Goal: Information Seeking & Learning: Learn about a topic

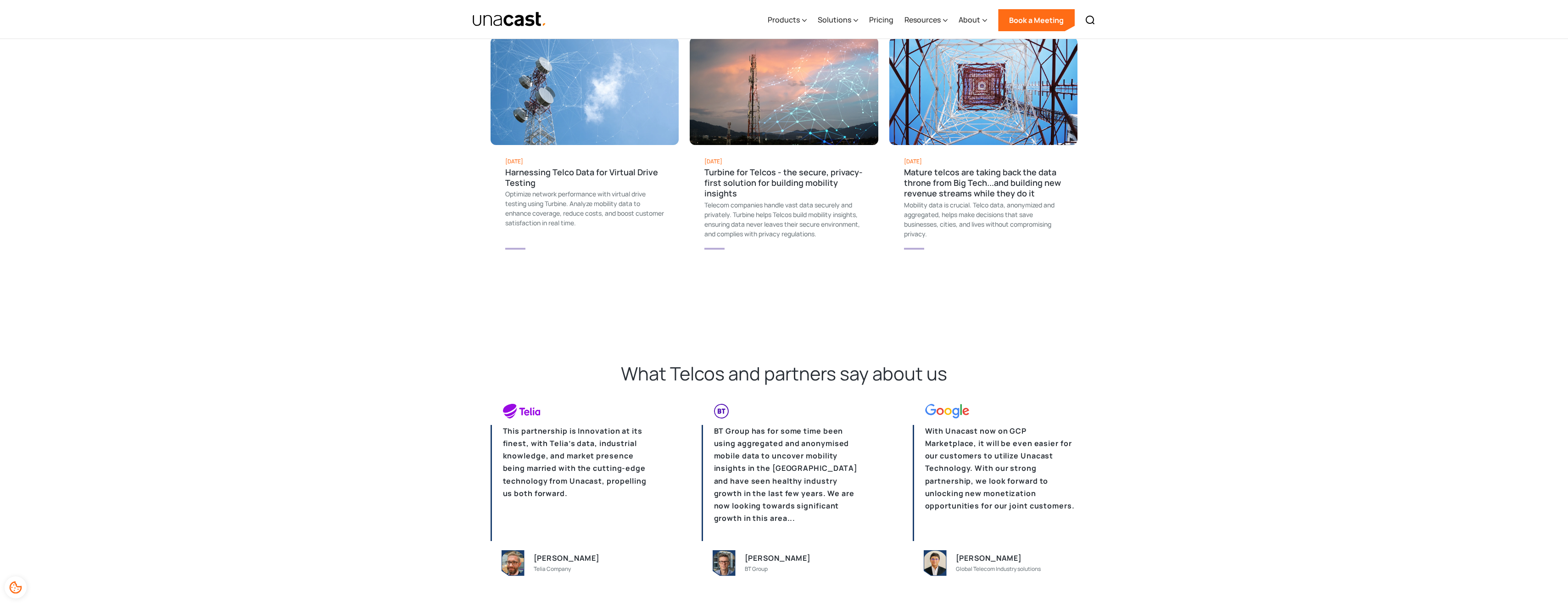
scroll to position [1697, 0]
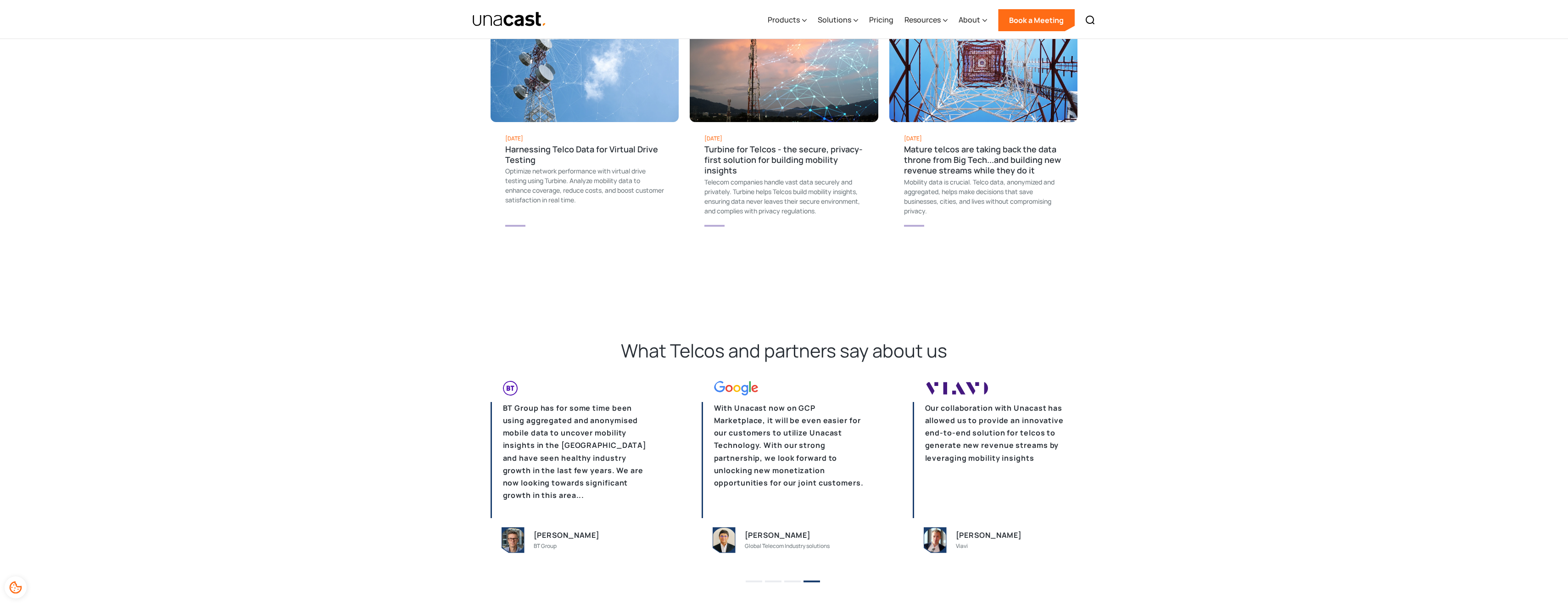
click at [757, 582] on li "1" at bounding box center [754, 578] width 16 height 14
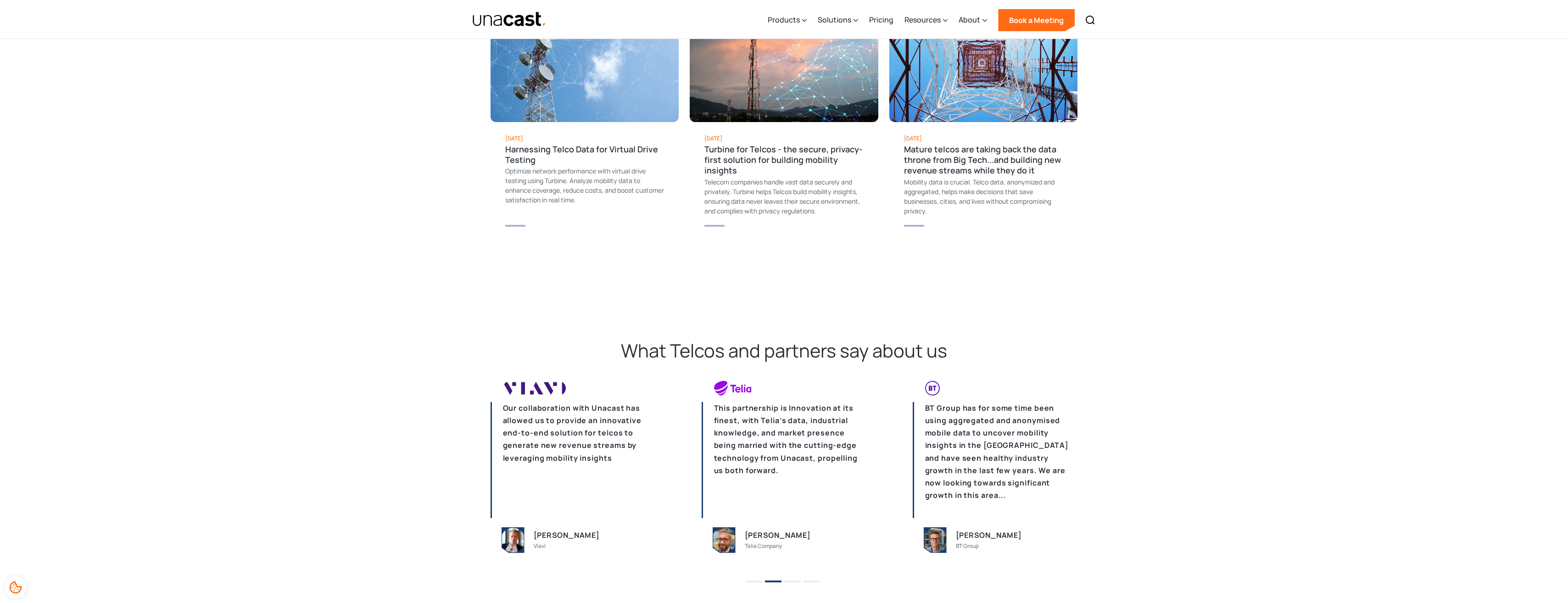
click at [793, 582] on li "3" at bounding box center [792, 578] width 16 height 14
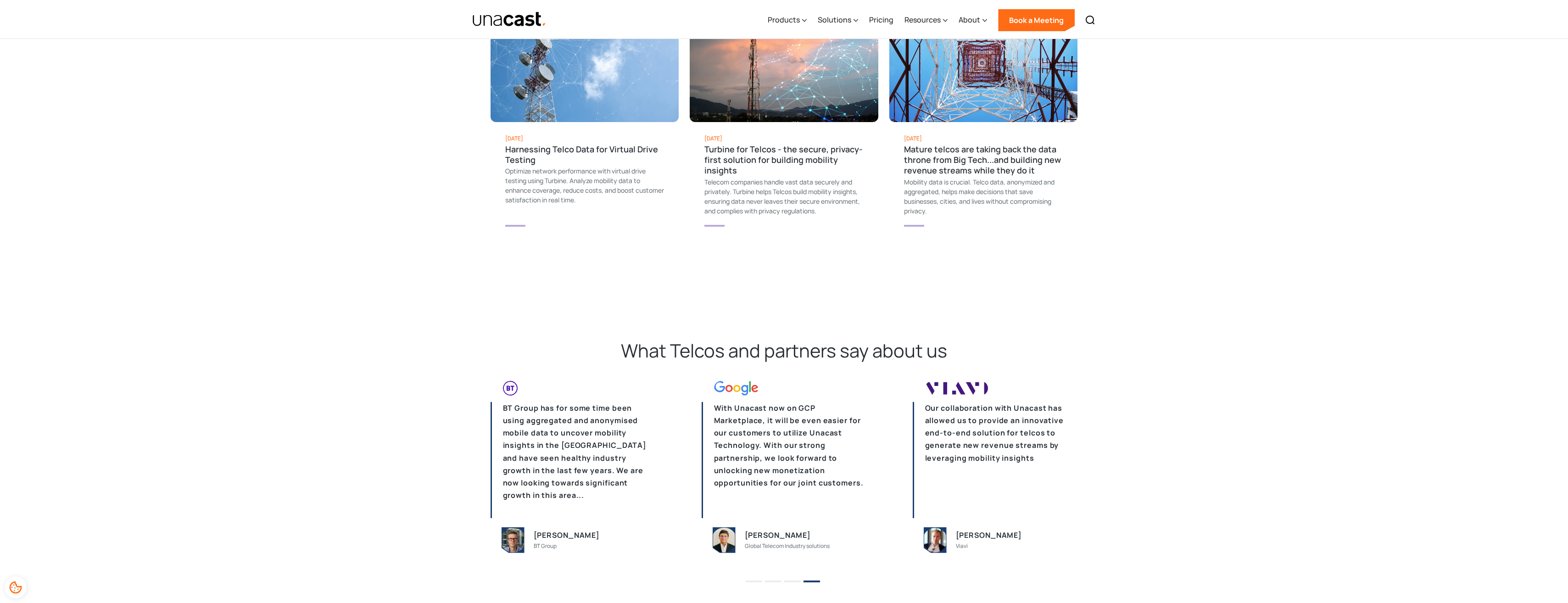
click at [806, 582] on li "4" at bounding box center [811, 578] width 16 height 14
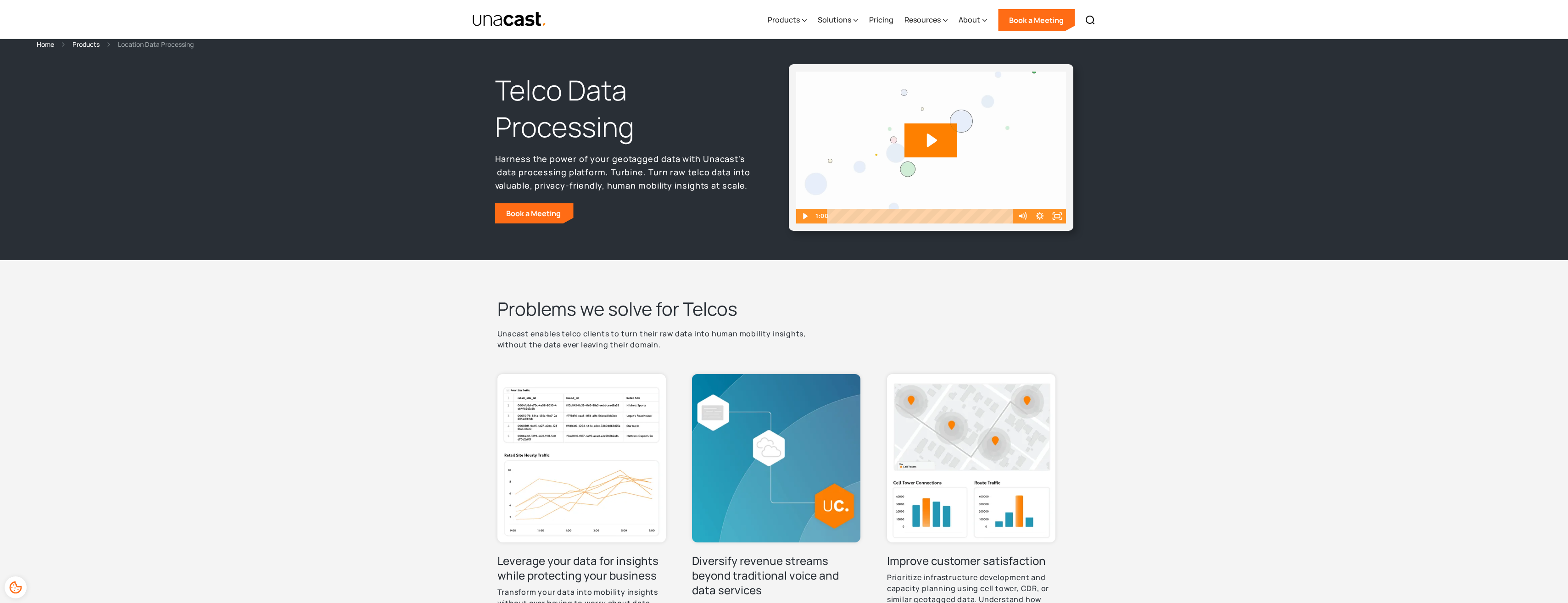
scroll to position [0, 0]
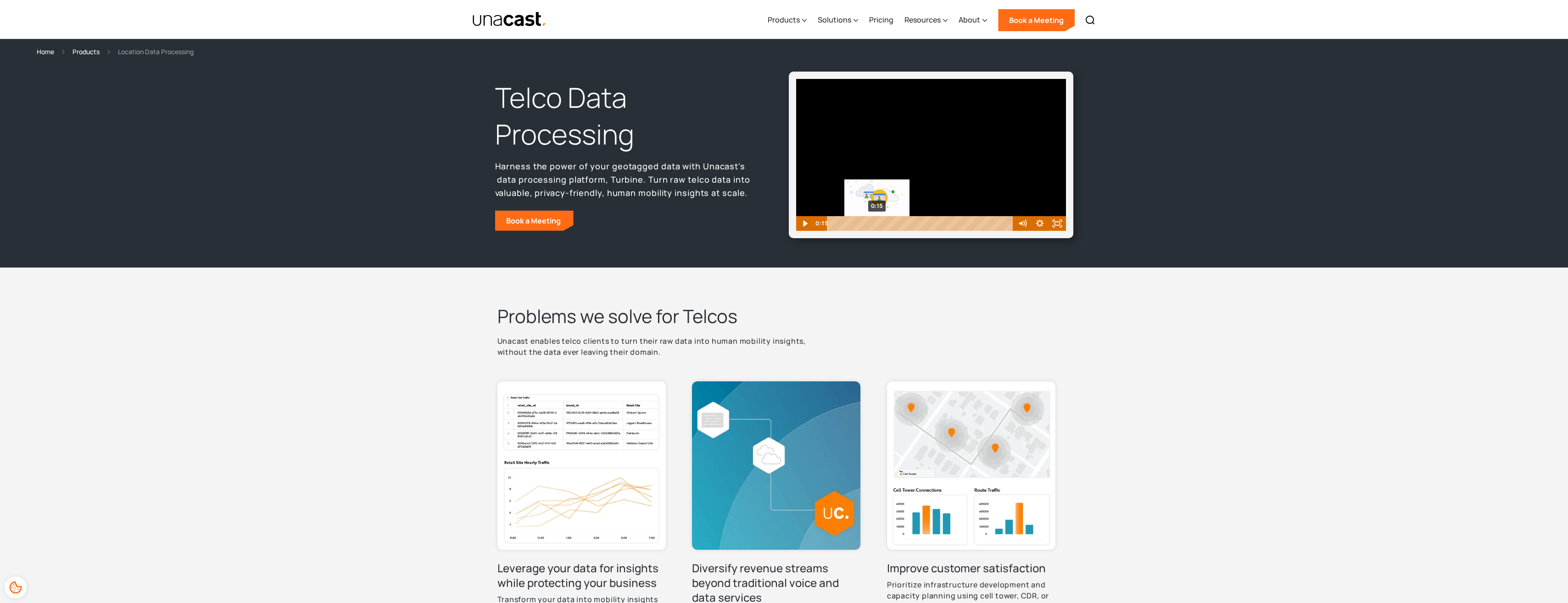
click at [877, 225] on div "0:15" at bounding box center [921, 223] width 176 height 15
click at [799, 226] on icon "Pause" at bounding box center [804, 223] width 18 height 15
click at [1023, 207] on div "Volume" at bounding box center [1022, 192] width 18 height 48
click at [1023, 204] on div "Volume" at bounding box center [1022, 204] width 11 height 11
click at [1022, 202] on div "Volume" at bounding box center [1021, 201] width 5 height 5
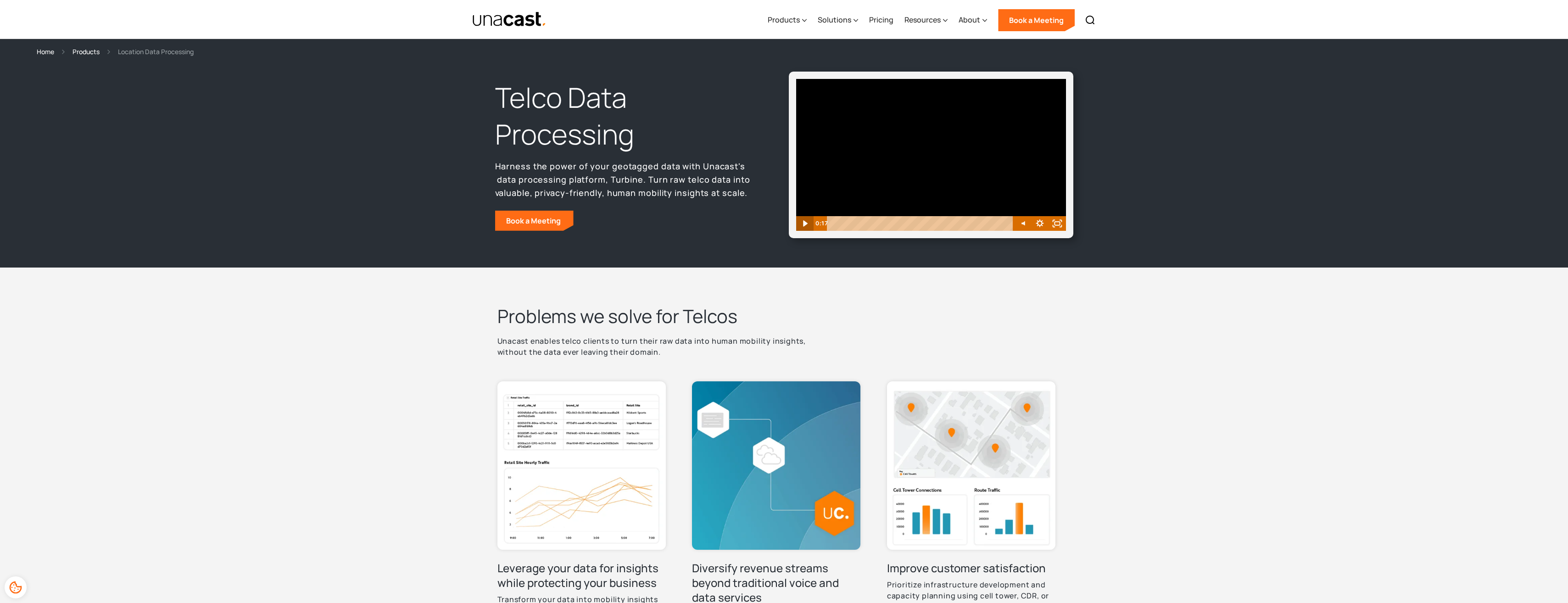
click at [803, 220] on icon "Play Video" at bounding box center [805, 223] width 18 height 15
click at [844, 222] on div "0:04" at bounding box center [921, 223] width 176 height 15
click at [838, 221] on div "0:02" at bounding box center [921, 223] width 176 height 15
click at [1021, 223] on icon "Mute" at bounding box center [1022, 223] width 21 height 18
click at [1021, 223] on icon "Unmute" at bounding box center [1021, 223] width 4 height 5
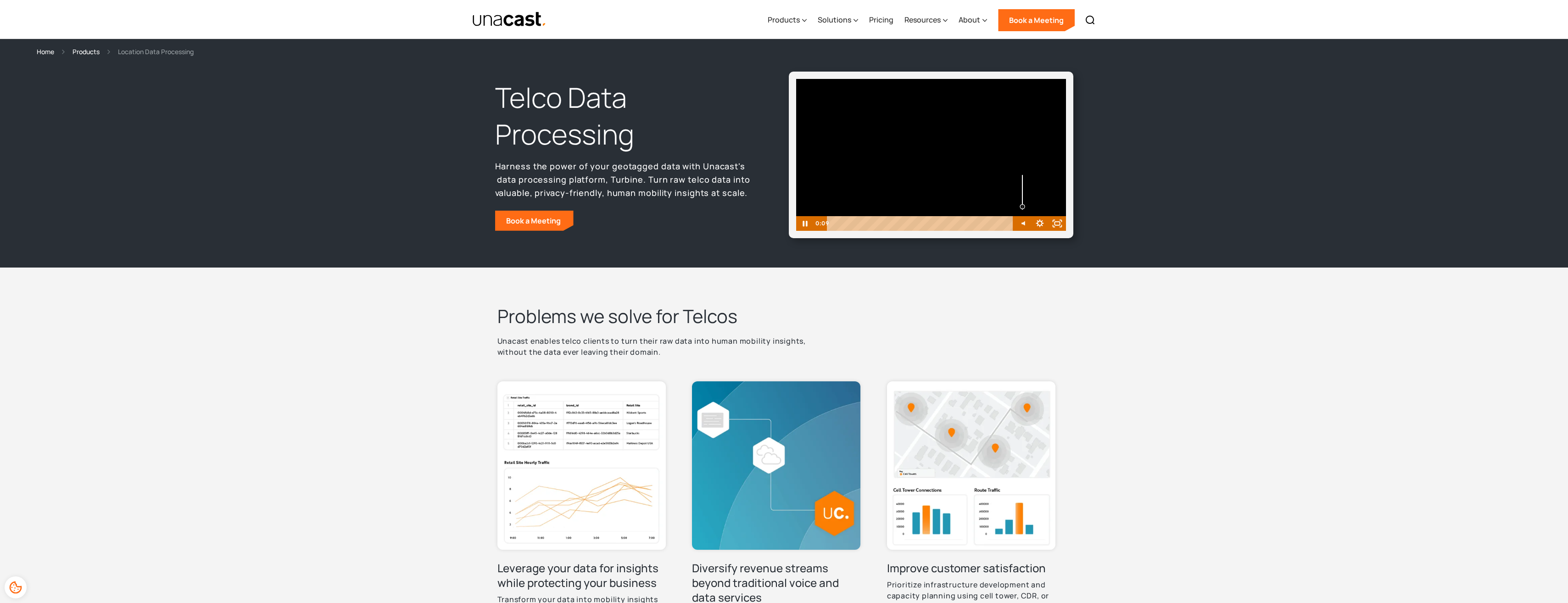
drag, startPoint x: 1022, startPoint y: 201, endPoint x: 1022, endPoint y: 206, distance: 5.0
click at [1022, 206] on div "Volume" at bounding box center [1021, 206] width 5 height 5
click at [922, 148] on div at bounding box center [931, 155] width 270 height 152
click at [931, 162] on div at bounding box center [931, 155] width 270 height 152
click at [925, 180] on div at bounding box center [931, 155] width 270 height 152
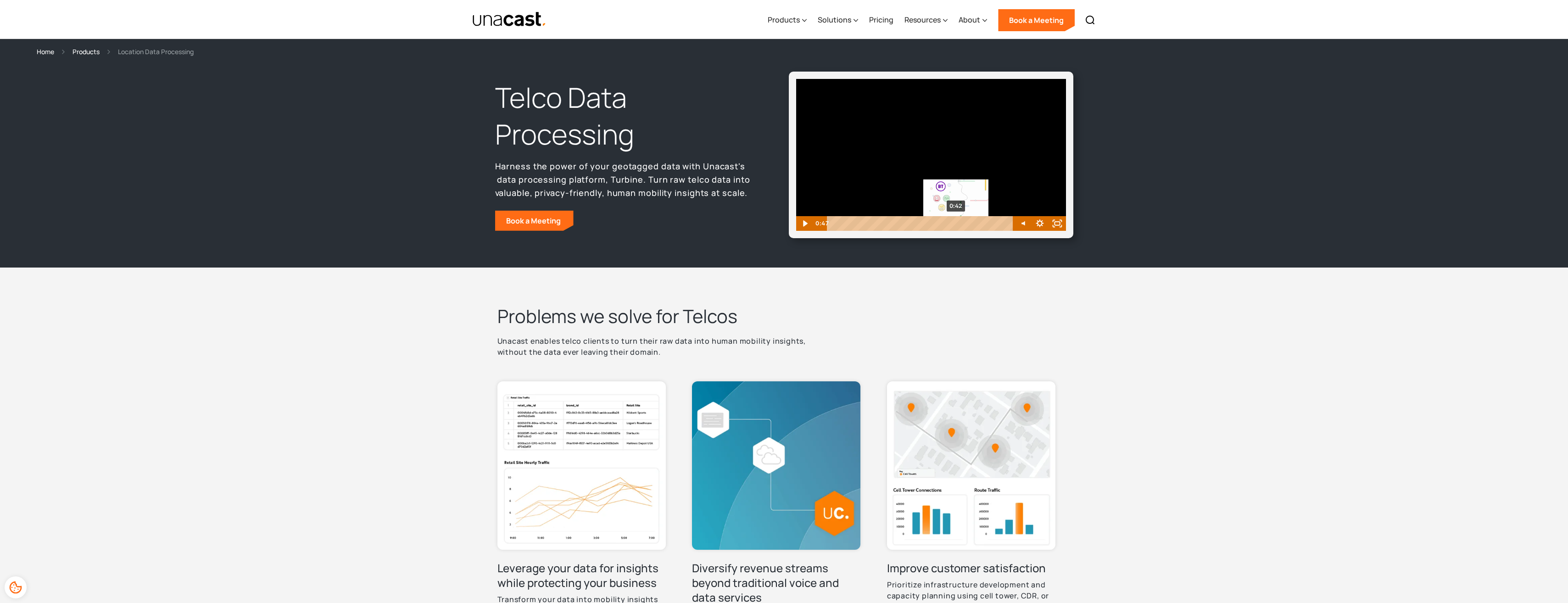
click at [956, 221] on div "0:42" at bounding box center [921, 223] width 176 height 15
click at [808, 223] on icon "Play Video" at bounding box center [805, 223] width 5 height 7
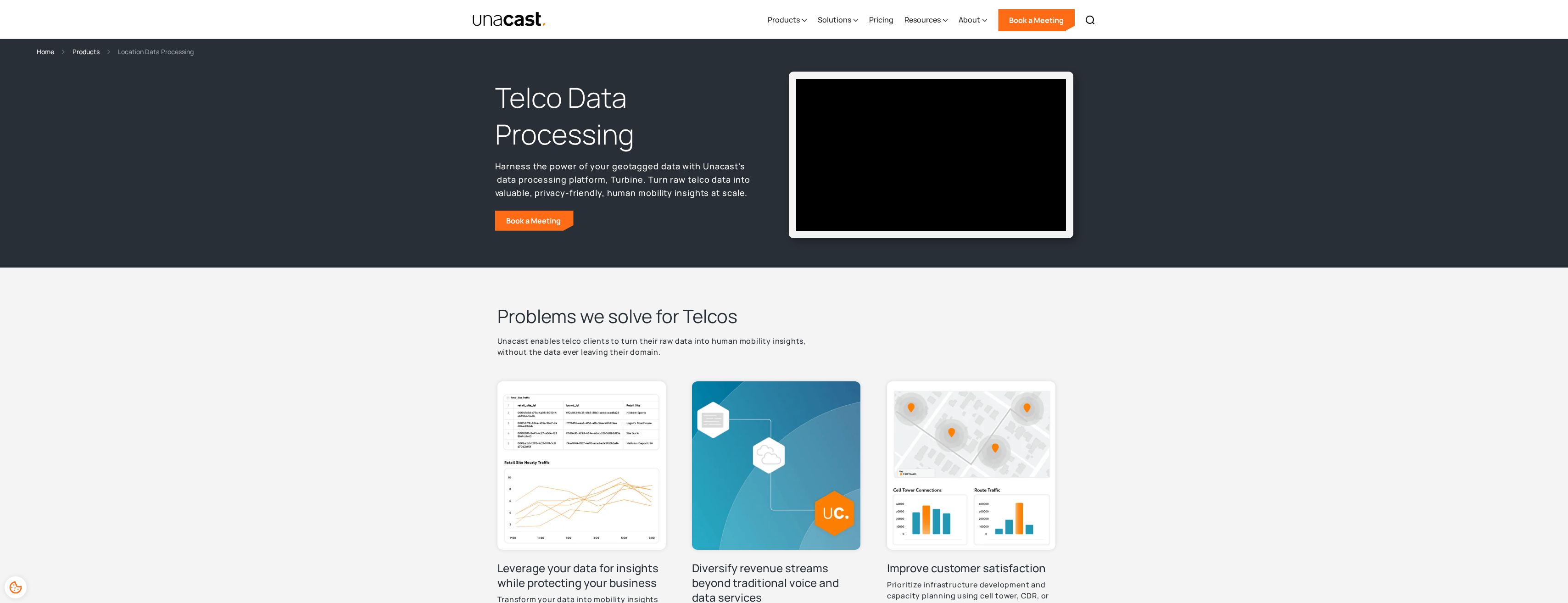
click at [950, 176] on div at bounding box center [931, 155] width 270 height 152
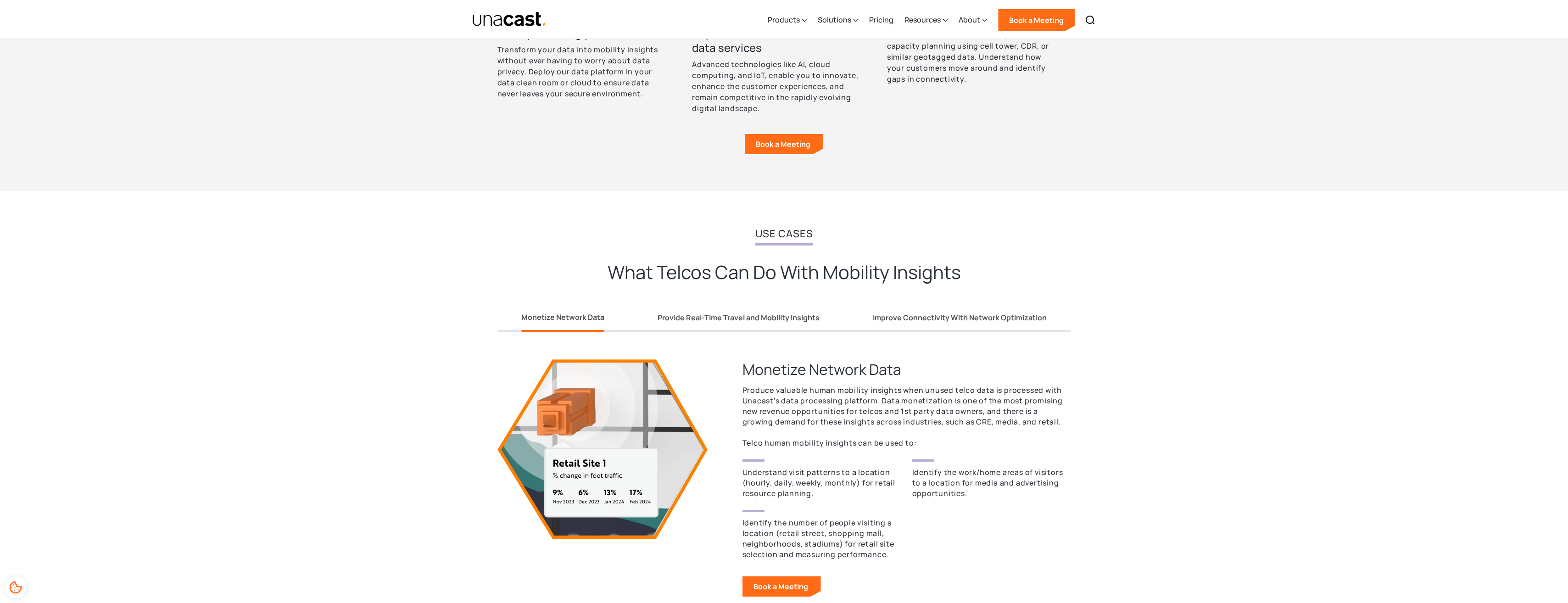
scroll to position [551, 0]
click at [718, 321] on div "Provide Real-Time Travel and Mobility Insights" at bounding box center [738, 317] width 162 height 10
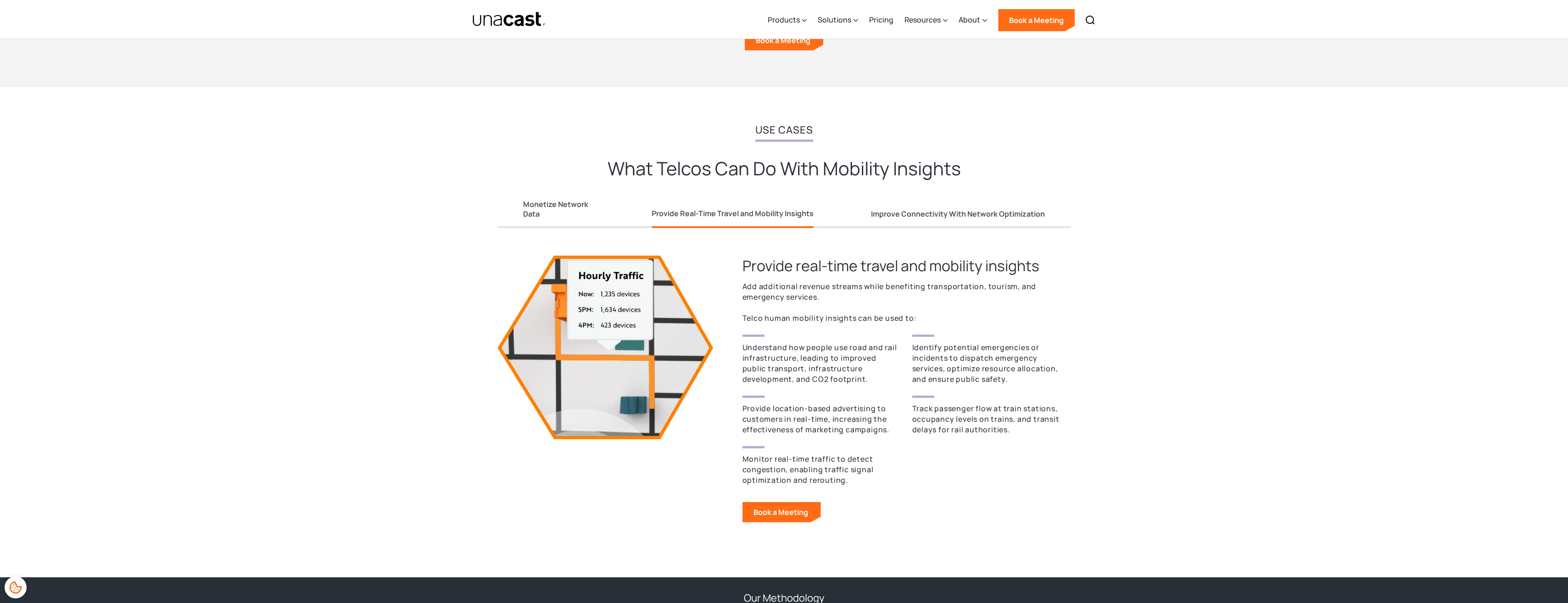
scroll to position [688, 0]
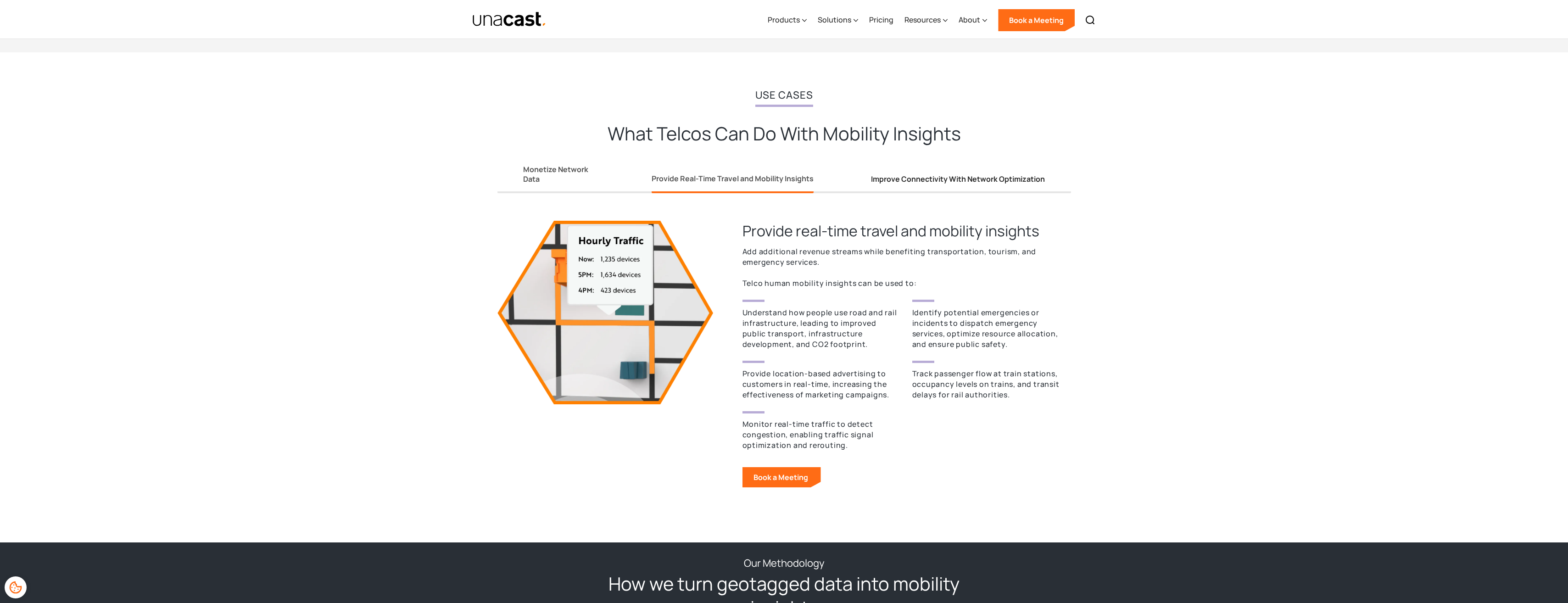
click at [950, 181] on div "Improve Connectivity With Network Optimization" at bounding box center [958, 179] width 174 height 10
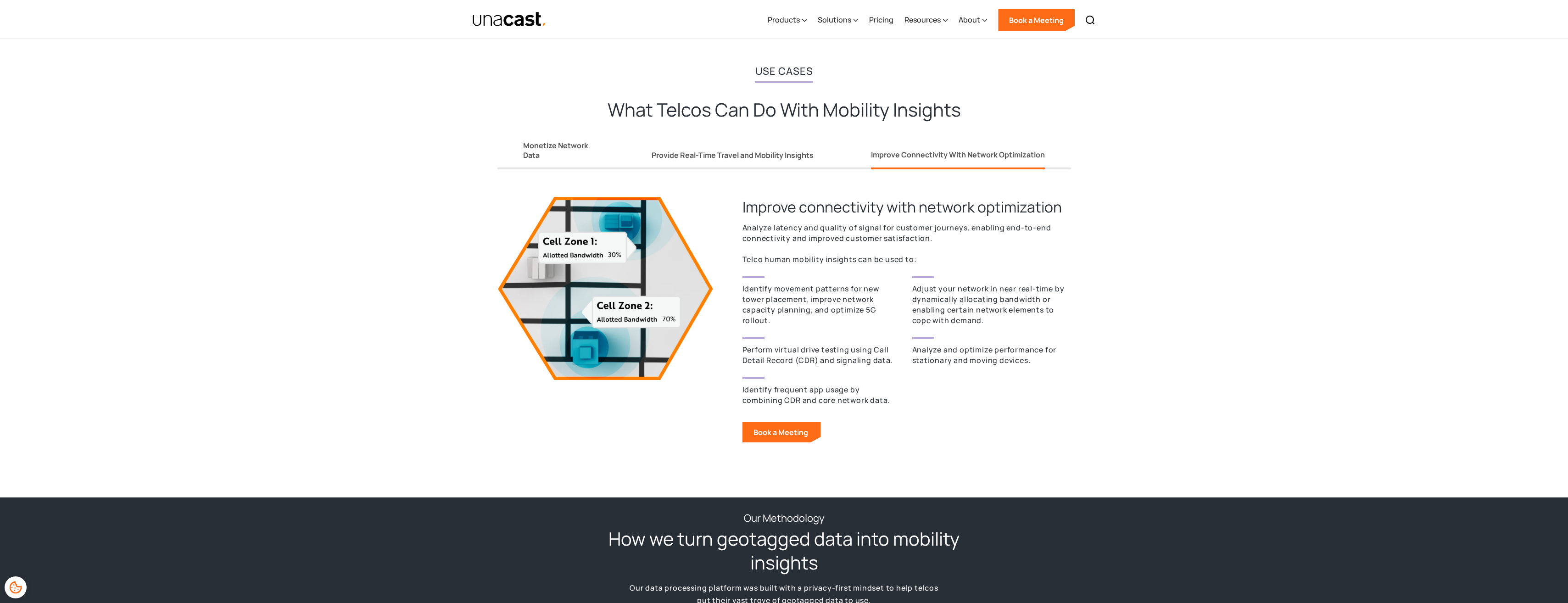
scroll to position [734, 0]
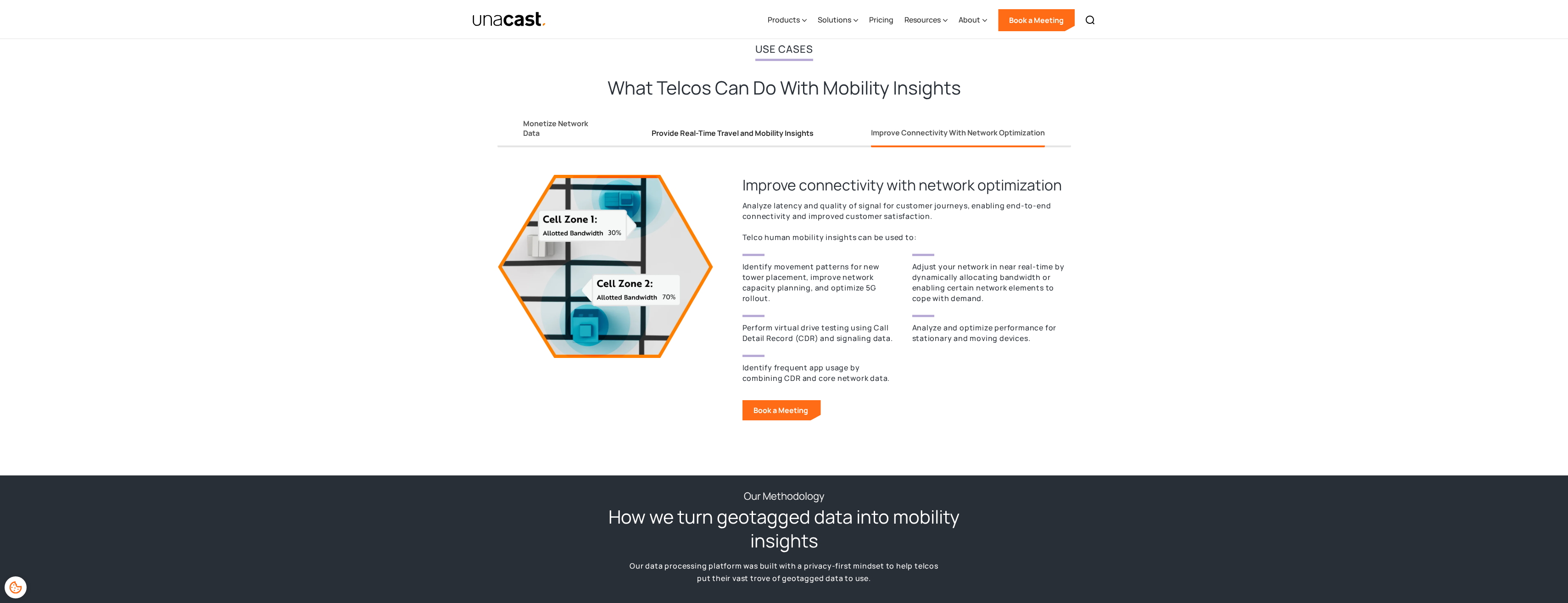
click at [742, 133] on div "Provide Real-Time Travel and Mobility Insights" at bounding box center [733, 133] width 162 height 10
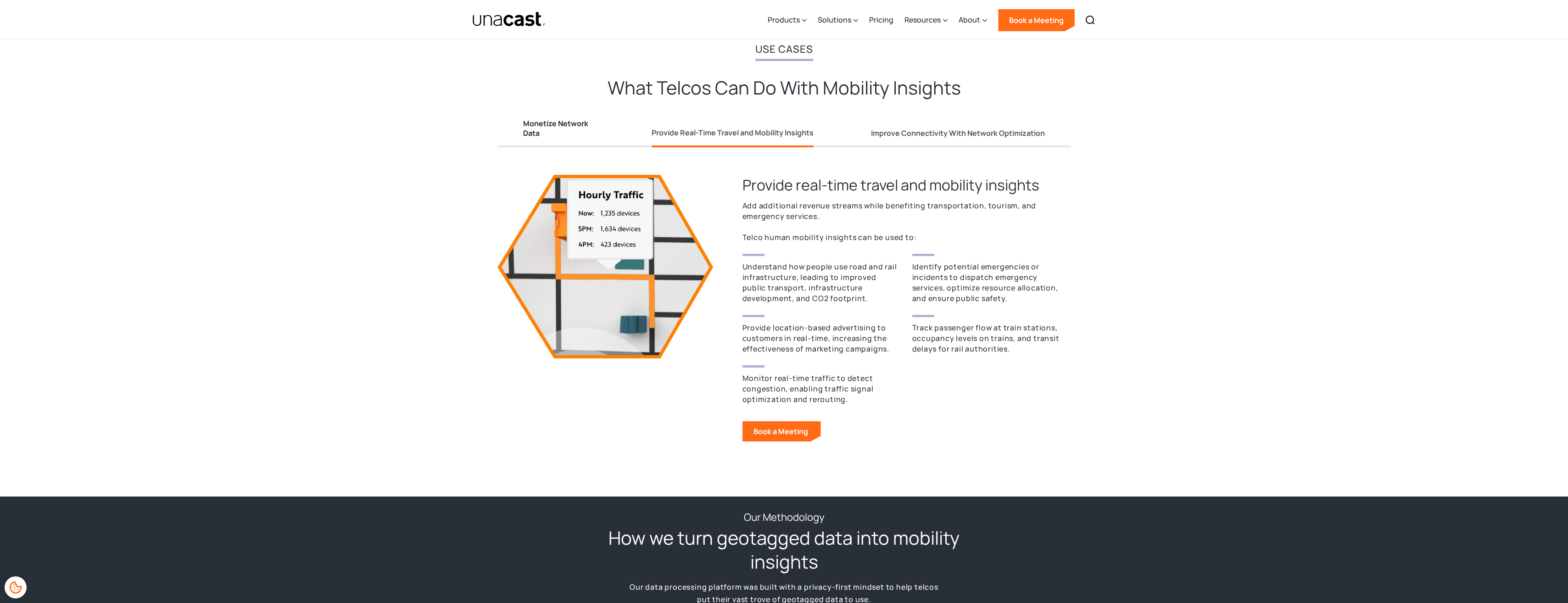
click at [571, 119] on div "Monetize Network Data" at bounding box center [559, 128] width 72 height 19
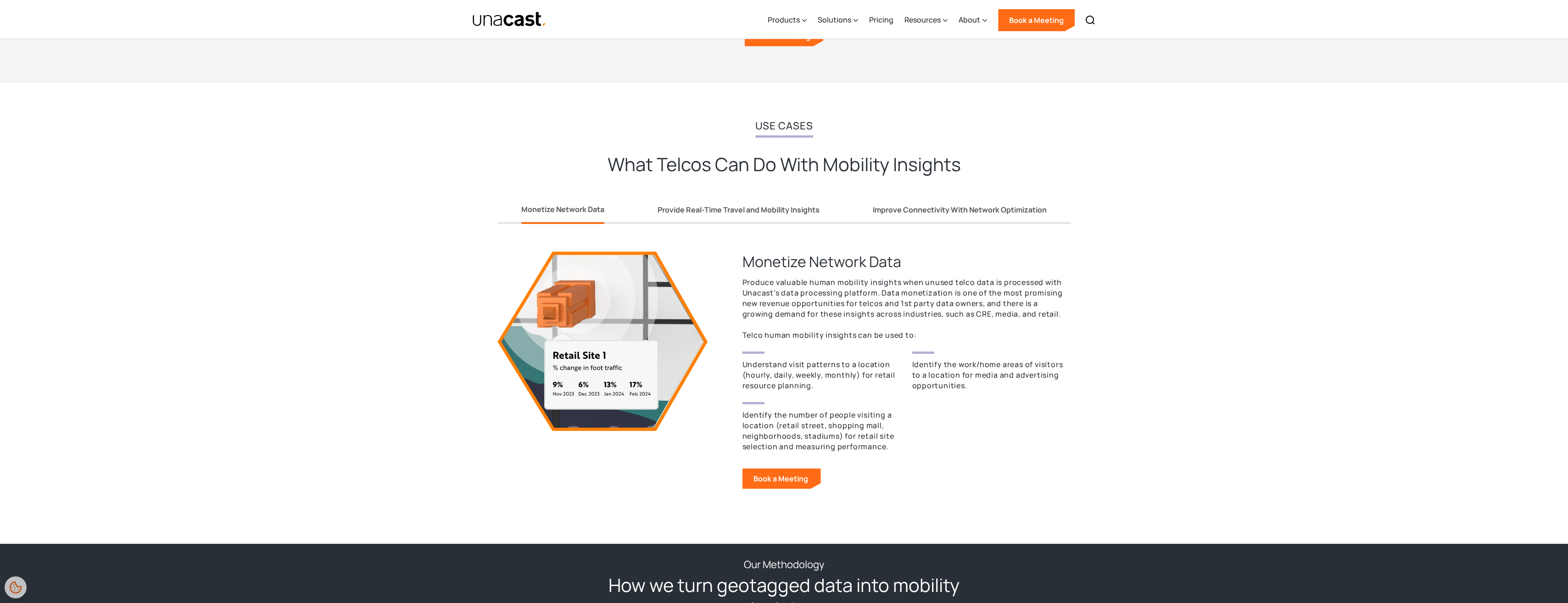
scroll to position [734, 0]
